Goal: Task Accomplishment & Management: Manage account settings

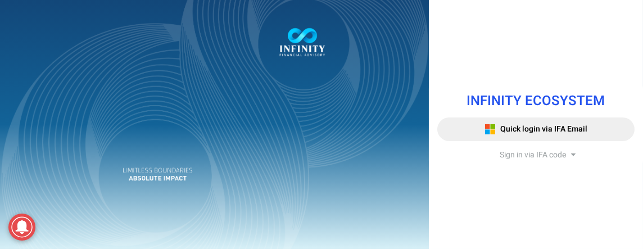
click at [518, 152] on span "Sign in via IFA code" at bounding box center [533, 155] width 66 height 12
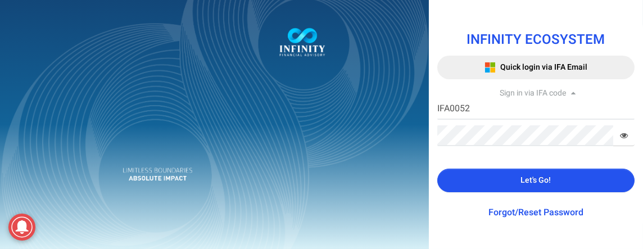
click at [521, 182] on button "Let's Go!" at bounding box center [535, 181] width 197 height 24
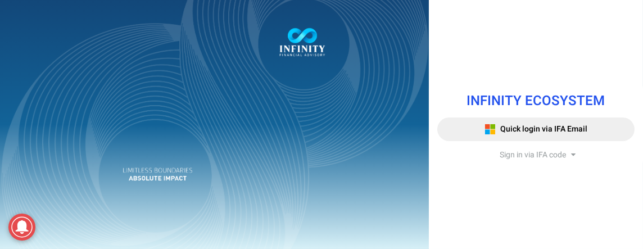
click at [503, 148] on div "INFINITY ECOSYSTEM Quick login via IFA Email Sign in via IFA code Infinity Fina…" at bounding box center [536, 124] width 214 height 89
click at [504, 152] on span "Sign in via IFA code" at bounding box center [533, 155] width 66 height 12
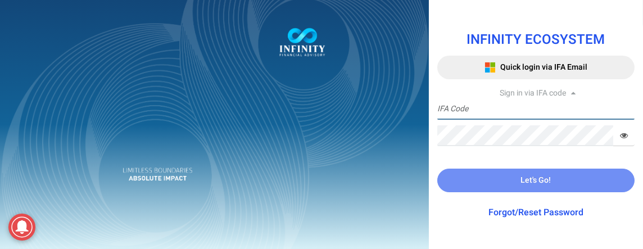
type input "IFA0052"
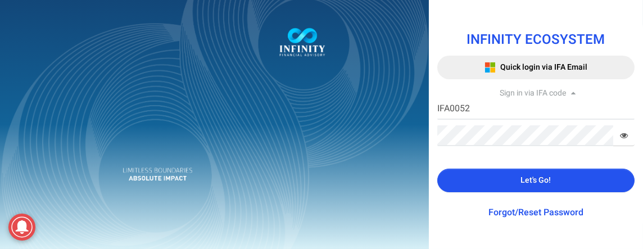
click at [488, 174] on button "Let's Go!" at bounding box center [535, 181] width 197 height 24
